Goal: Task Accomplishment & Management: Use online tool/utility

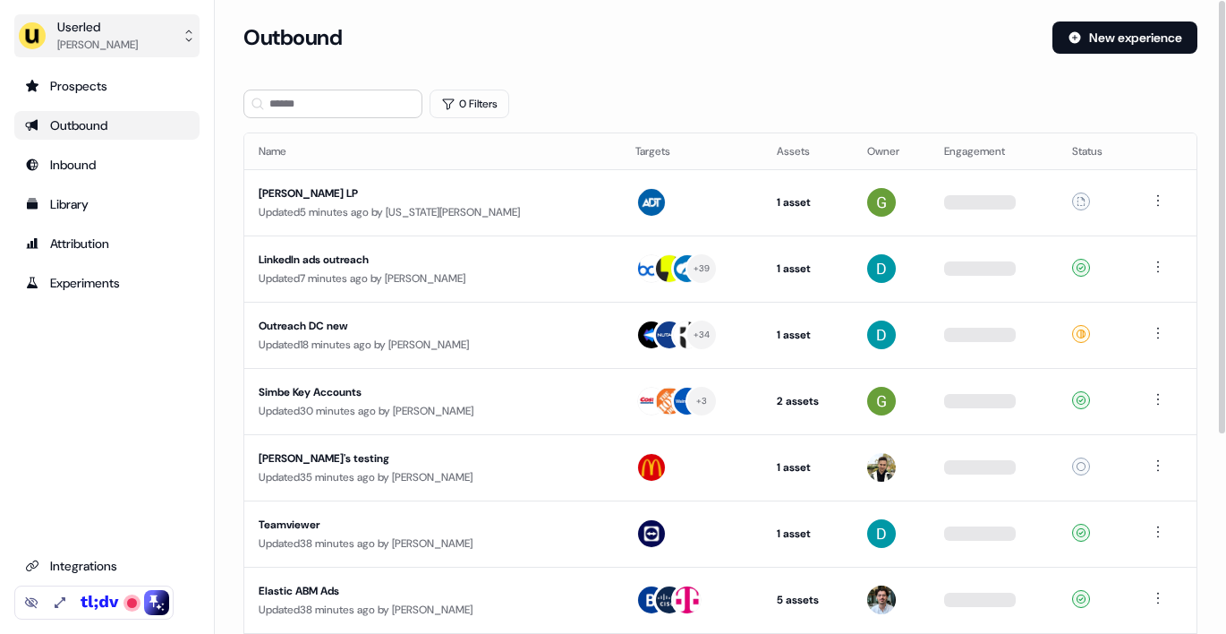
click at [131, 42] on div "[PERSON_NAME]" at bounding box center [97, 45] width 81 height 18
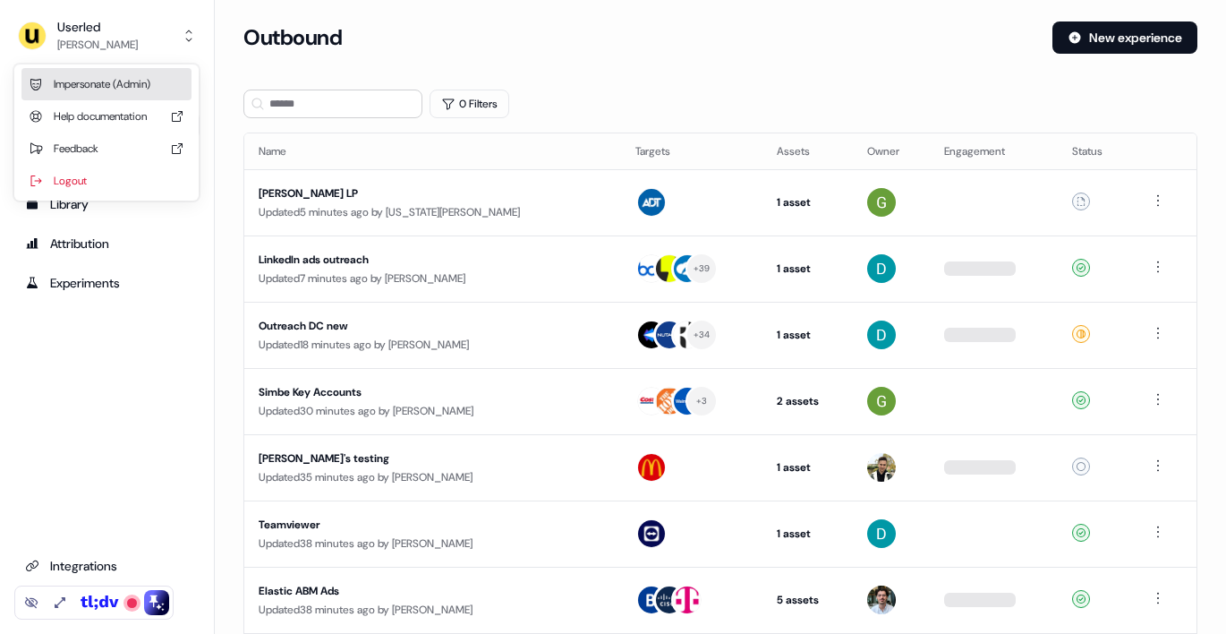
click at [120, 74] on div "Impersonate (Admin)" at bounding box center [106, 84] width 170 height 32
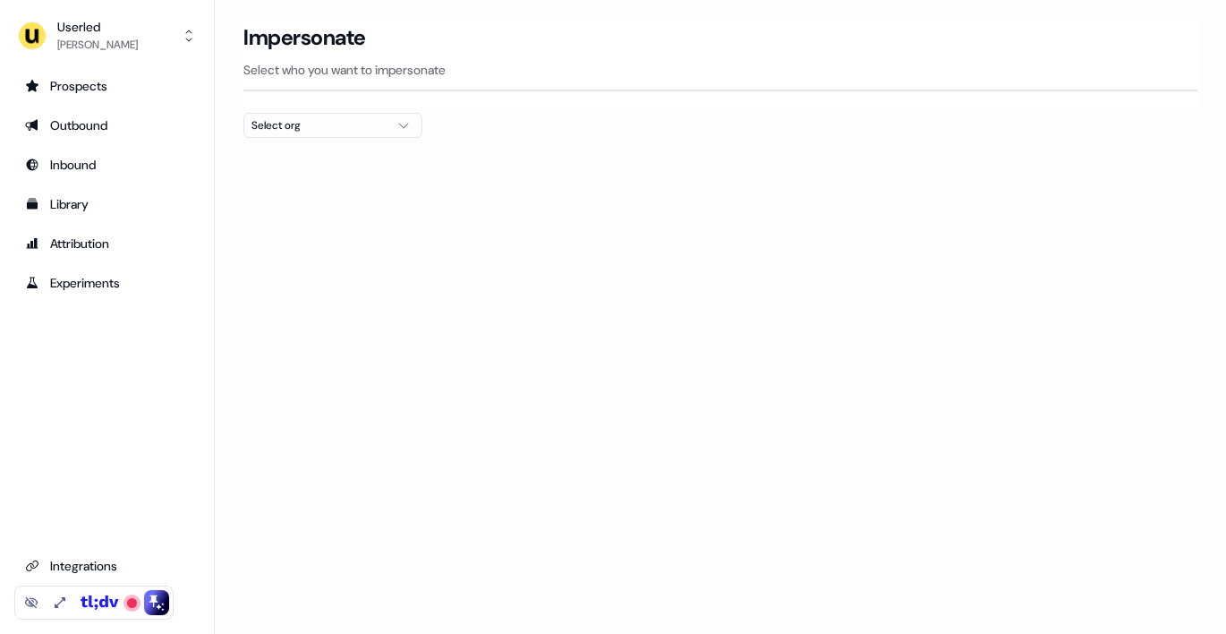
click at [376, 128] on div "Select org" at bounding box center [318, 125] width 134 height 18
type input "****"
click at [356, 191] on div "PartnerVista" at bounding box center [332, 189] width 177 height 29
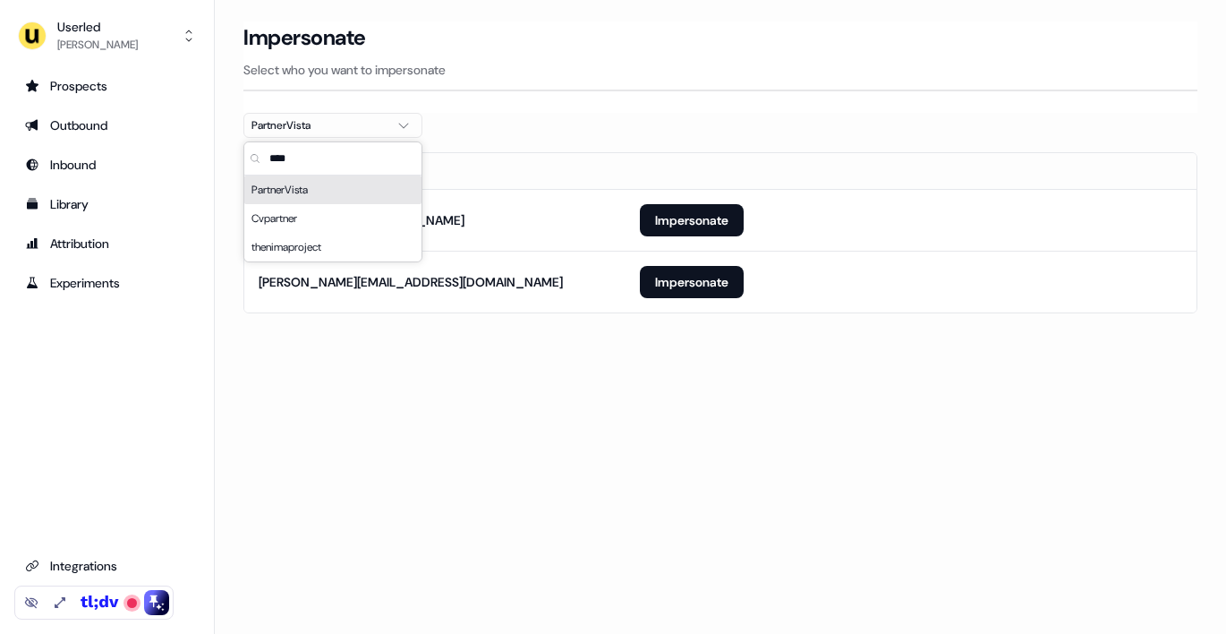
click at [580, 113] on section "Loading... Impersonate Select who you want to impersonate PartnerVista Email [E…" at bounding box center [720, 192] width 1011 height 342
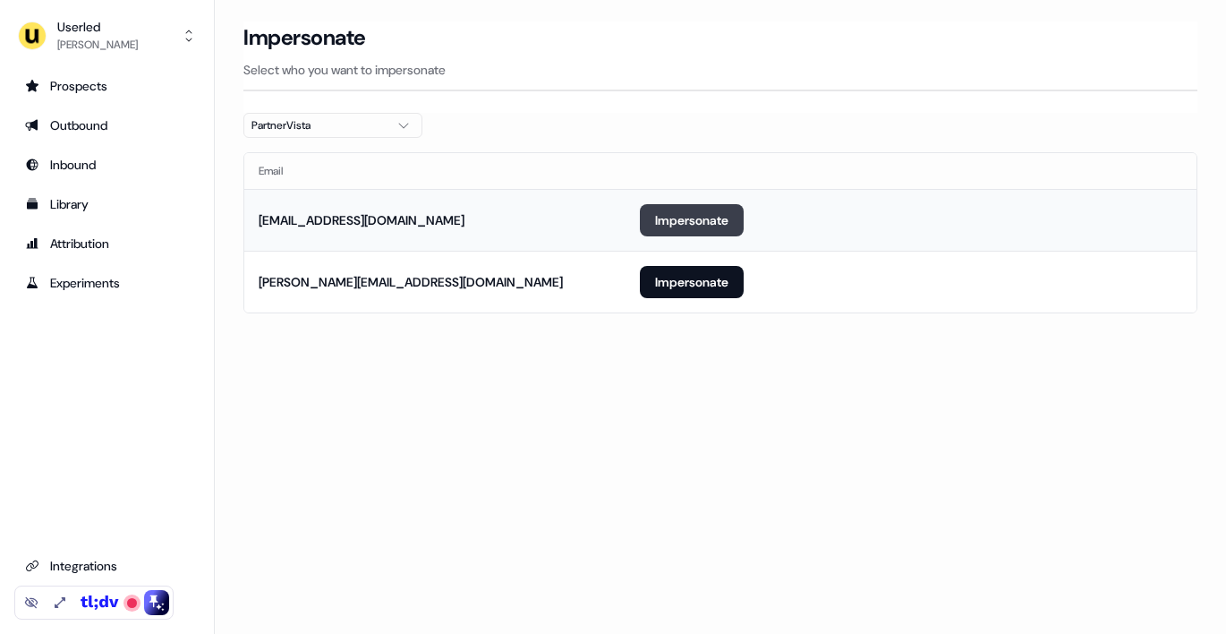
click at [678, 215] on button "Impersonate" at bounding box center [692, 220] width 104 height 32
